Goal: Obtain resource: Obtain resource

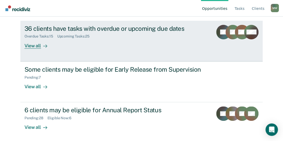
scroll to position [58, 0]
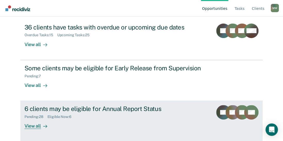
click at [36, 126] on div "View all" at bounding box center [39, 124] width 29 height 10
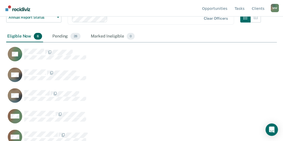
scroll to position [81, 0]
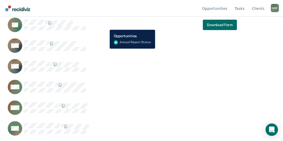
click at [106, 26] on div "RL Download Form" at bounding box center [121, 24] width 231 height 15
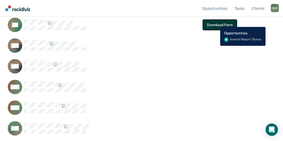
click at [216, 23] on button "Download Form" at bounding box center [220, 25] width 34 height 10
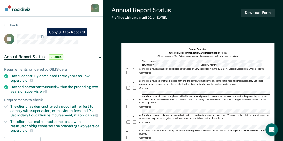
drag, startPoint x: 40, startPoint y: 33, endPoint x: 39, endPoint y: 44, distance: 10.9
click at [37, 47] on article "RL Annual Report Status Eligible Requirements validated by OIMS data Has succes…" at bounding box center [51, 133] width 95 height 198
click at [67, 31] on div "Back" at bounding box center [51, 28] width 95 height 11
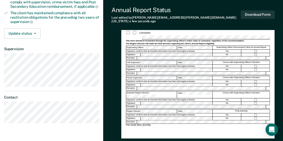
scroll to position [116, 0]
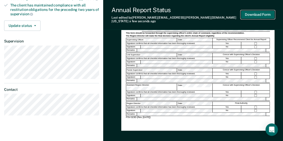
click at [260, 12] on button "Download Form" at bounding box center [258, 14] width 34 height 9
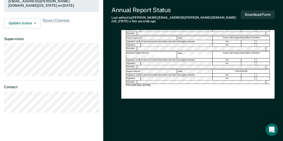
scroll to position [0, 0]
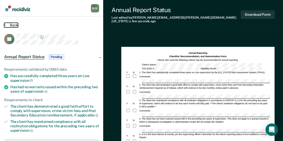
click at [13, 25] on button "Back" at bounding box center [11, 25] width 14 height 5
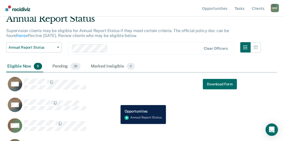
scroll to position [52, 0]
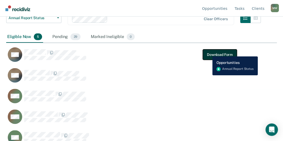
click at [209, 52] on button "Download Form" at bounding box center [220, 54] width 34 height 10
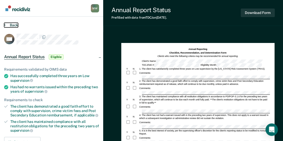
click at [11, 25] on button "Back" at bounding box center [11, 25] width 14 height 5
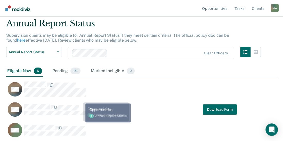
scroll to position [26, 0]
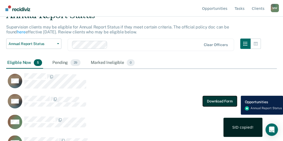
click at [215, 99] on button "Download Form" at bounding box center [220, 101] width 34 height 10
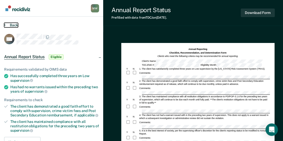
click at [10, 24] on button "Back" at bounding box center [11, 25] width 14 height 5
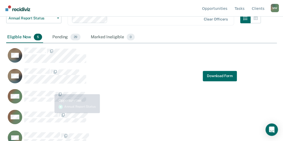
scroll to position [52, 0]
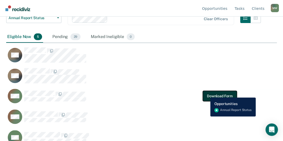
click at [207, 94] on button "Download Form" at bounding box center [220, 96] width 34 height 10
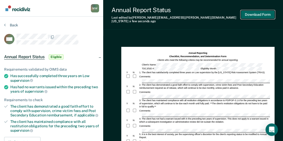
click at [256, 13] on button "Download Form" at bounding box center [258, 14] width 34 height 9
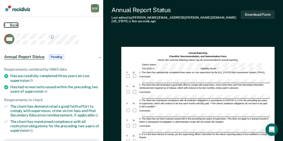
click at [14, 25] on button "Back" at bounding box center [11, 25] width 14 height 5
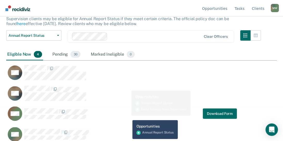
scroll to position [40, 0]
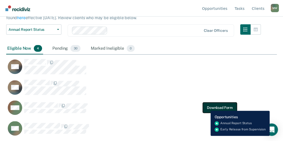
click at [207, 107] on button "Download Form" at bounding box center [220, 107] width 34 height 10
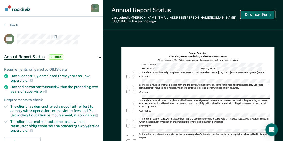
click at [258, 14] on button "Download Form" at bounding box center [258, 14] width 34 height 9
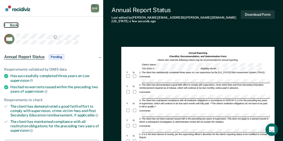
click at [9, 25] on button "Back" at bounding box center [11, 25] width 14 height 5
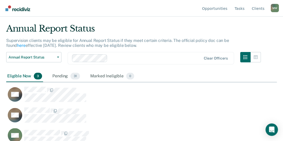
scroll to position [19, 0]
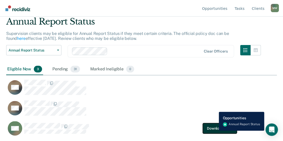
click at [215, 130] on button "Download Form" at bounding box center [220, 128] width 34 height 10
